Goal: Task Accomplishment & Management: Manage account settings

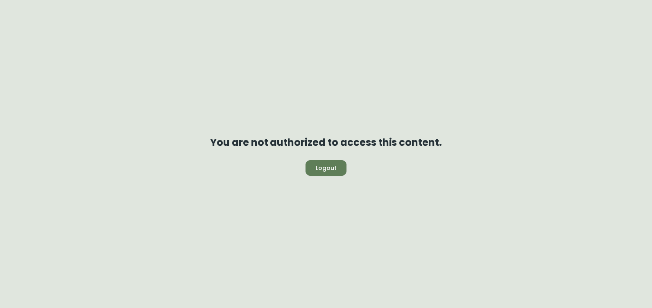
click at [337, 168] on span "Logout" at bounding box center [326, 168] width 28 height 10
